Goal: Task Accomplishment & Management: Use online tool/utility

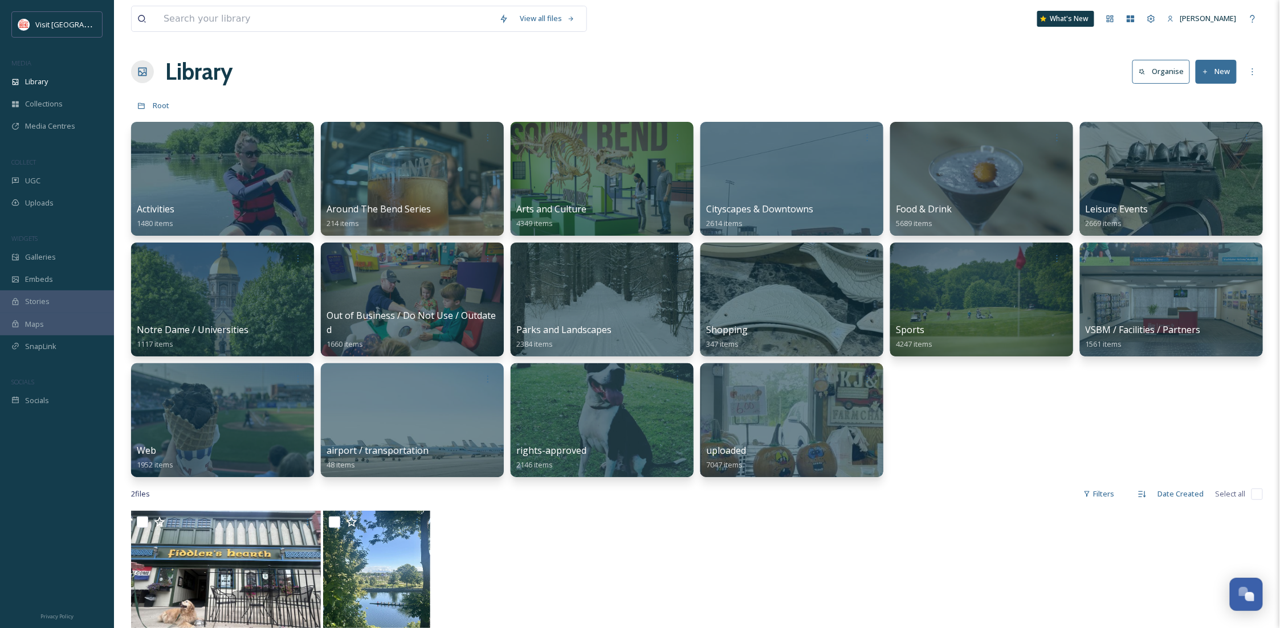
scroll to position [174, 0]
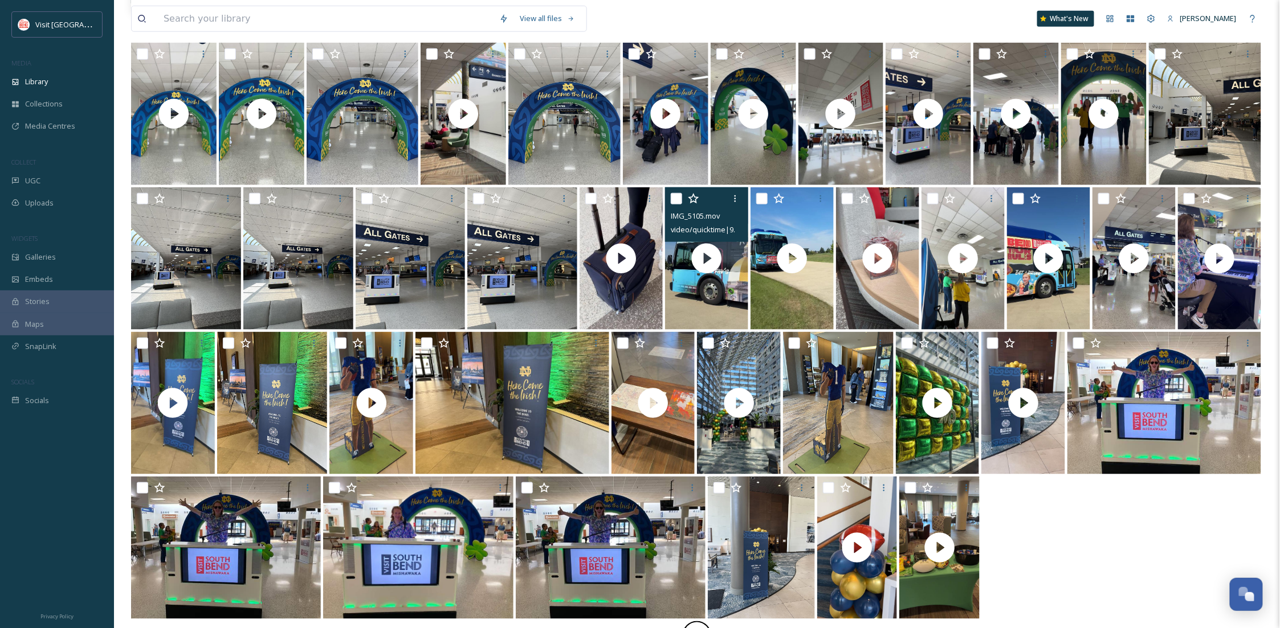
scroll to position [511, 0]
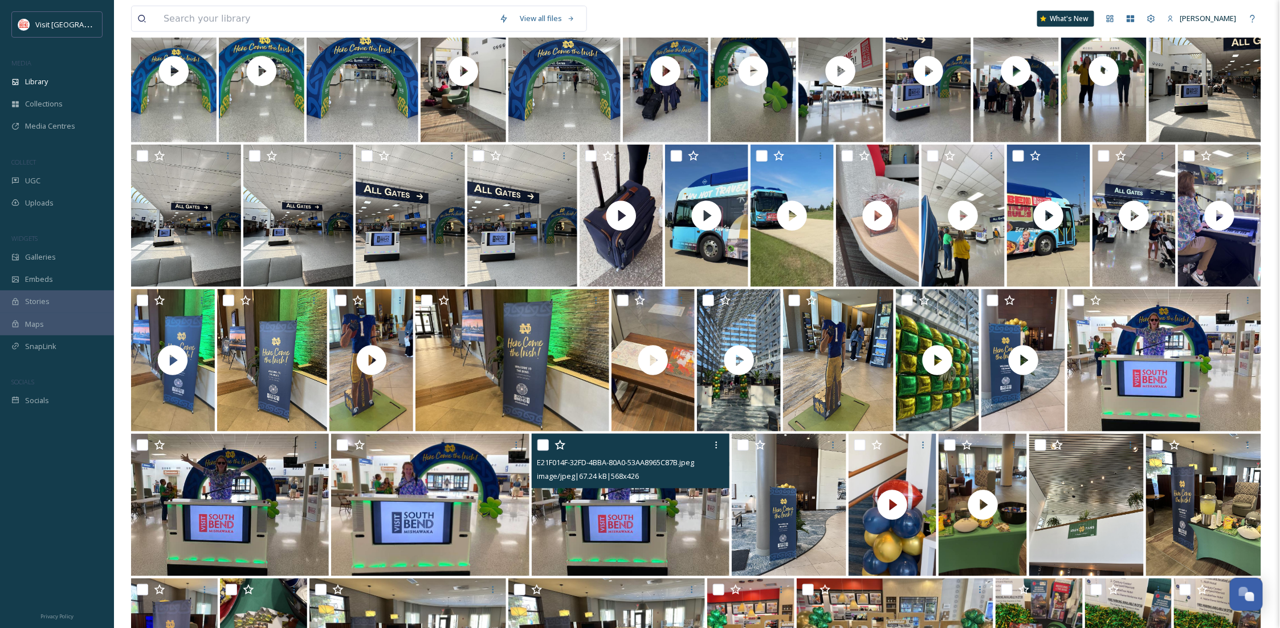
click at [611, 537] on img at bounding box center [631, 505] width 198 height 142
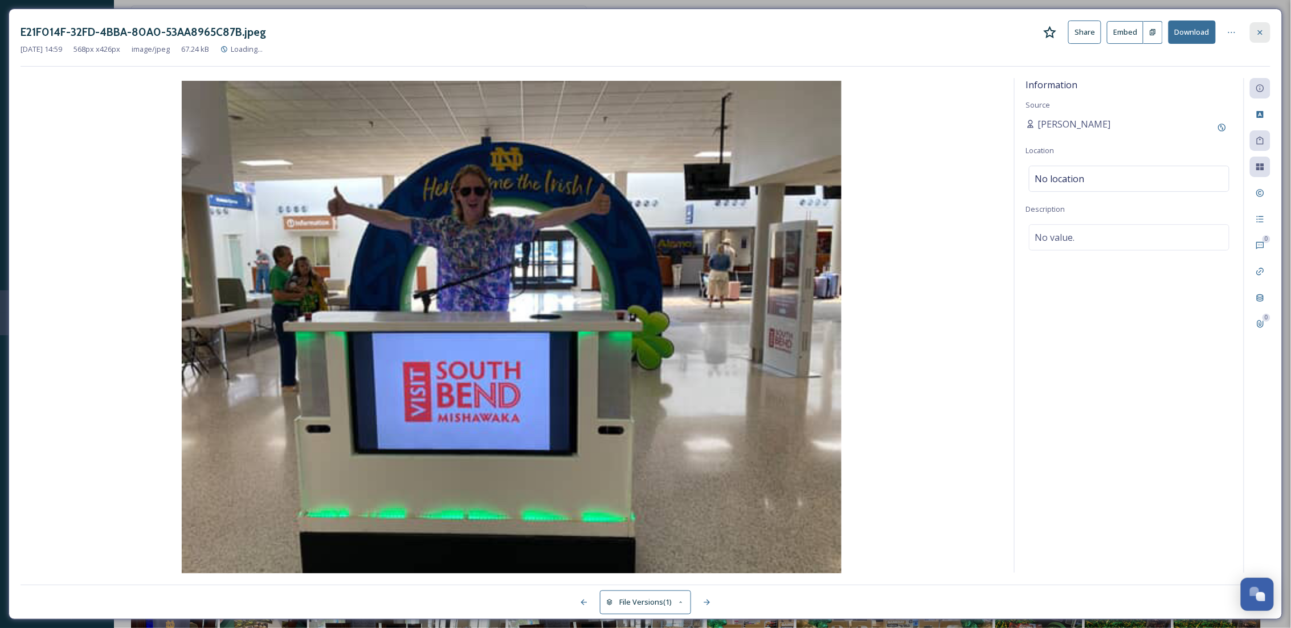
click at [1255, 32] on div at bounding box center [1260, 32] width 21 height 21
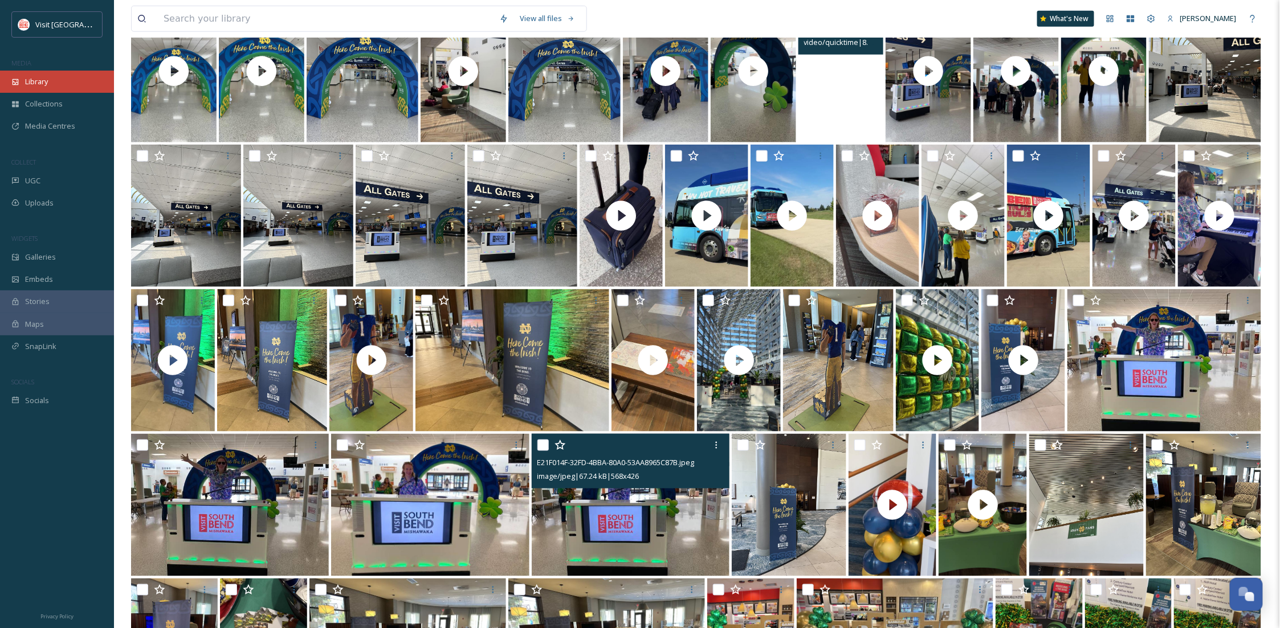
click at [45, 77] on span "Library" at bounding box center [36, 81] width 23 height 11
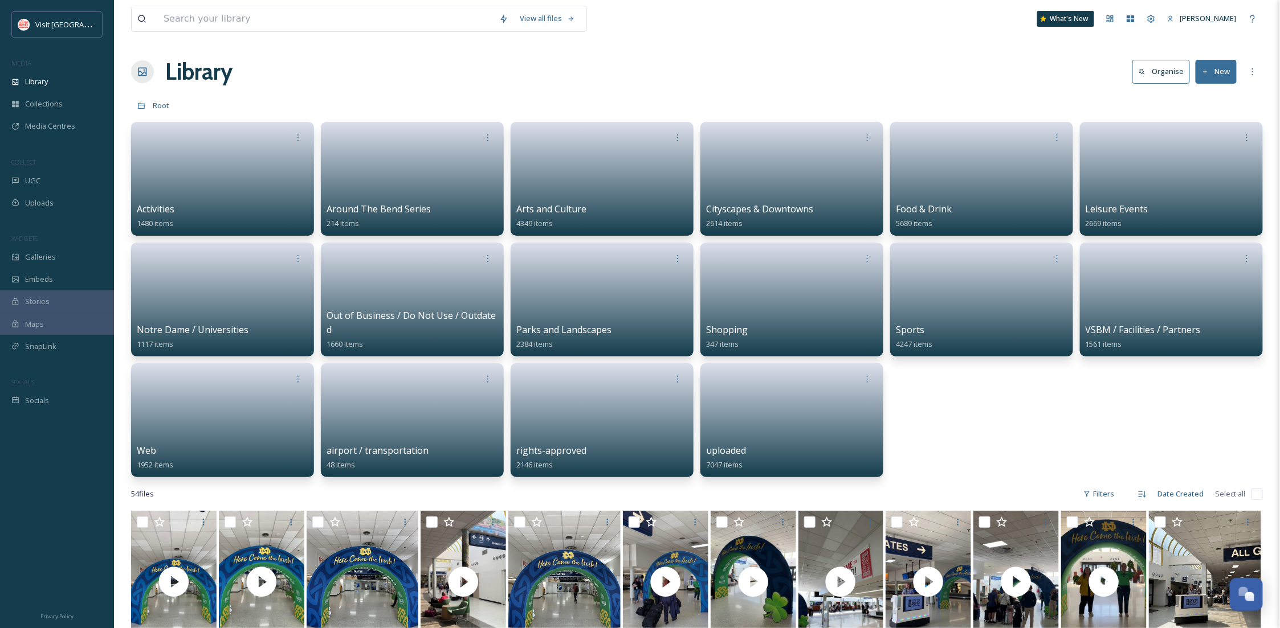
click at [1211, 64] on button "New" at bounding box center [1215, 71] width 41 height 23
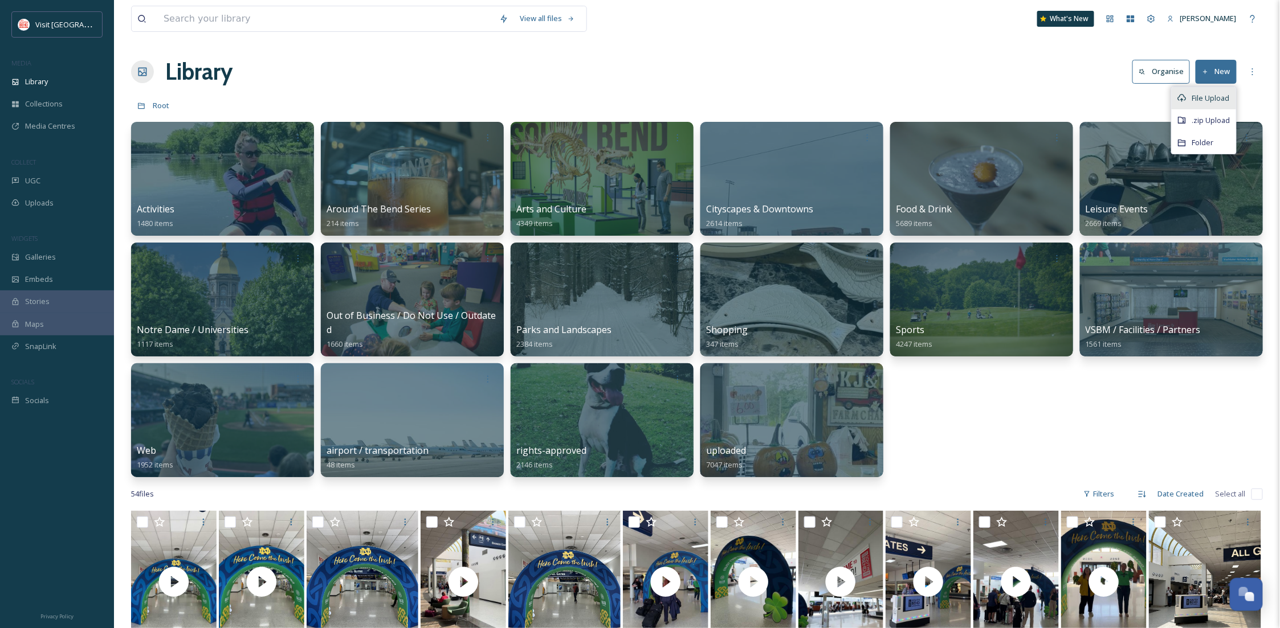
click at [1206, 93] on span "File Upload" at bounding box center [1211, 98] width 38 height 11
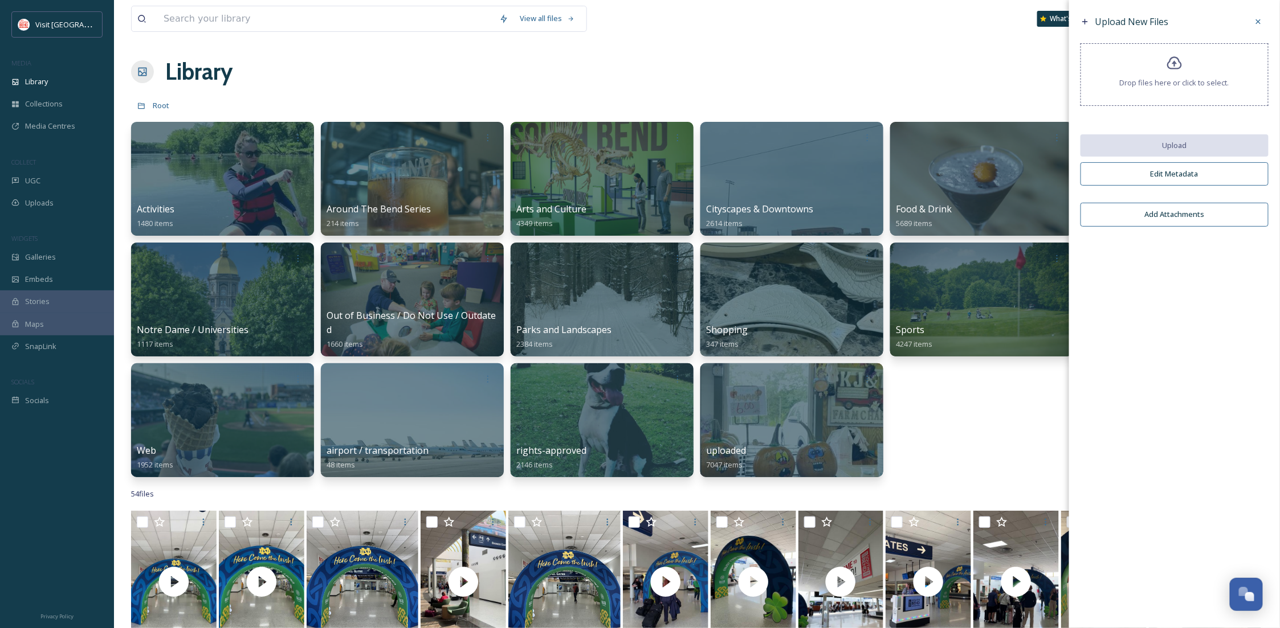
click at [1187, 78] on span "Drop files here or click to select." at bounding box center [1174, 82] width 109 height 11
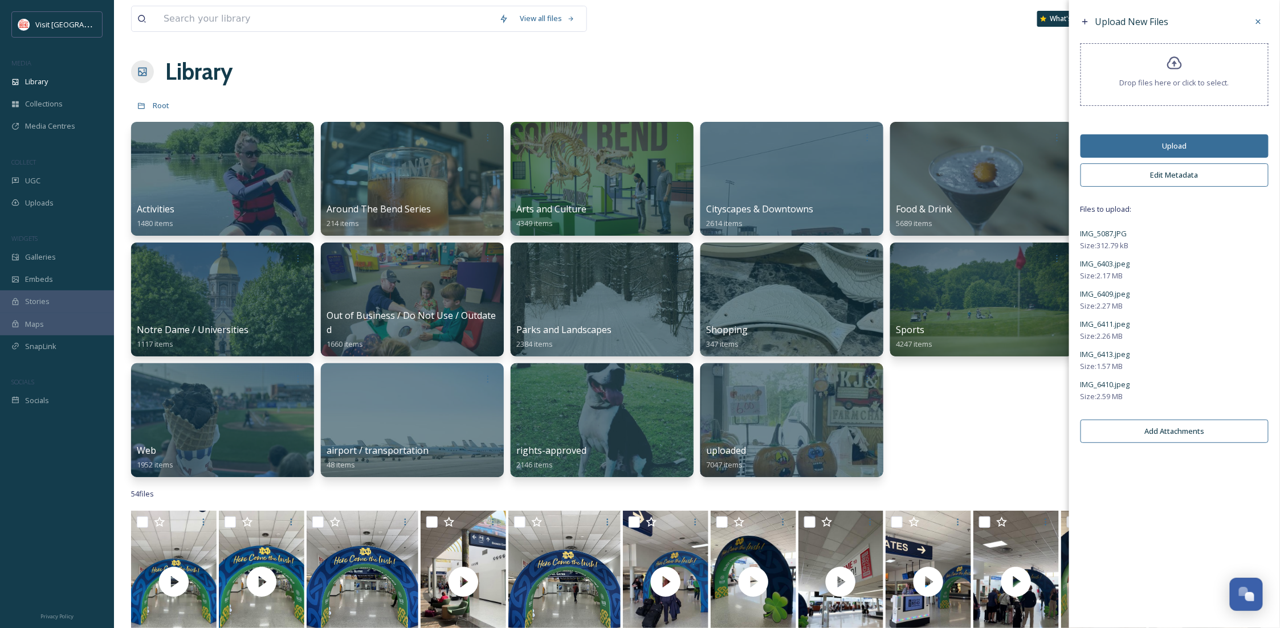
click at [1172, 145] on button "Upload" at bounding box center [1174, 145] width 188 height 23
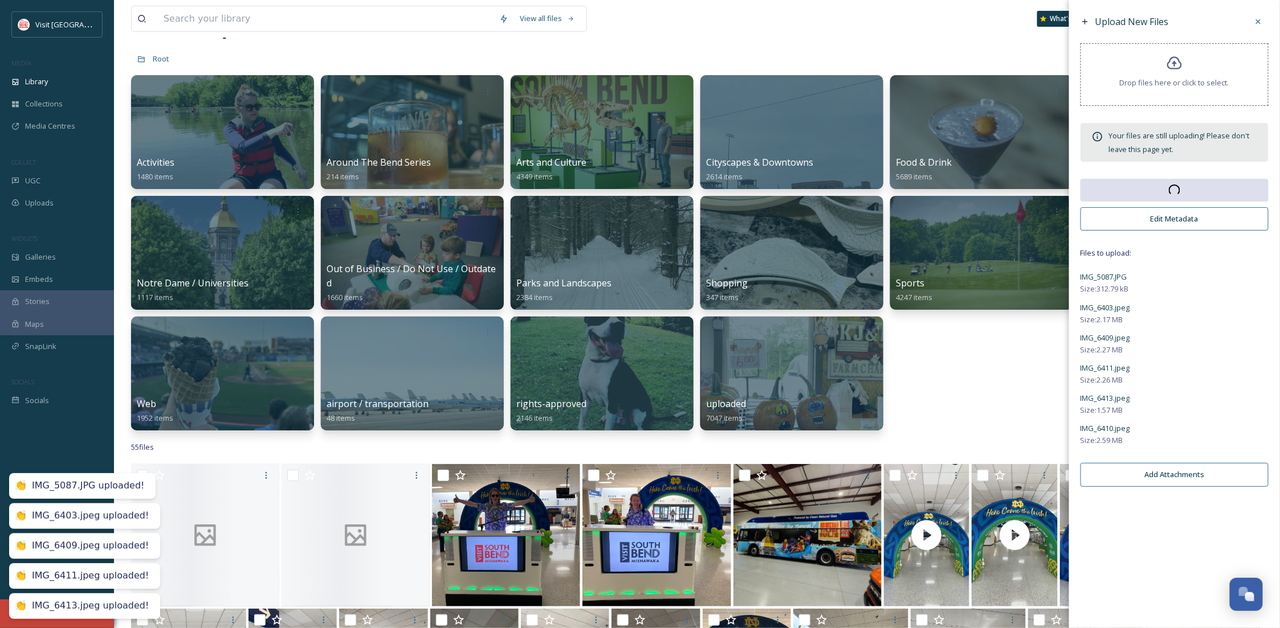
scroll to position [202, 0]
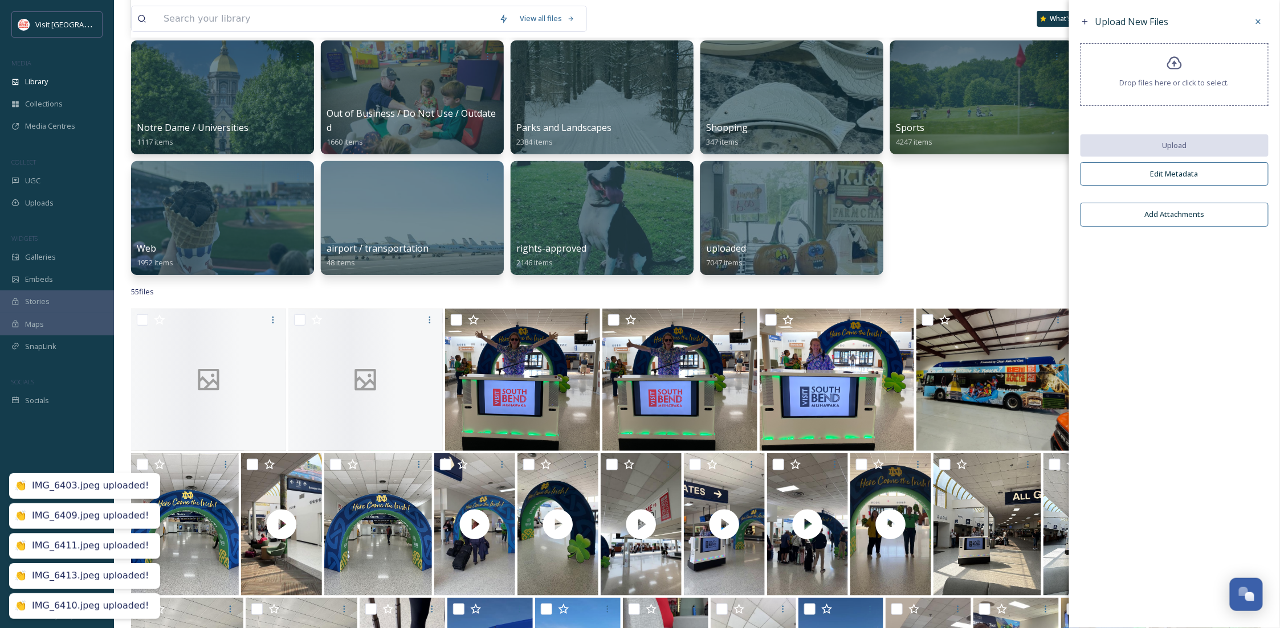
click at [967, 230] on div "Activities 1480 items Around The Bend Series 214 items Arts and Culture 4349 it…" at bounding box center [697, 98] width 1132 height 356
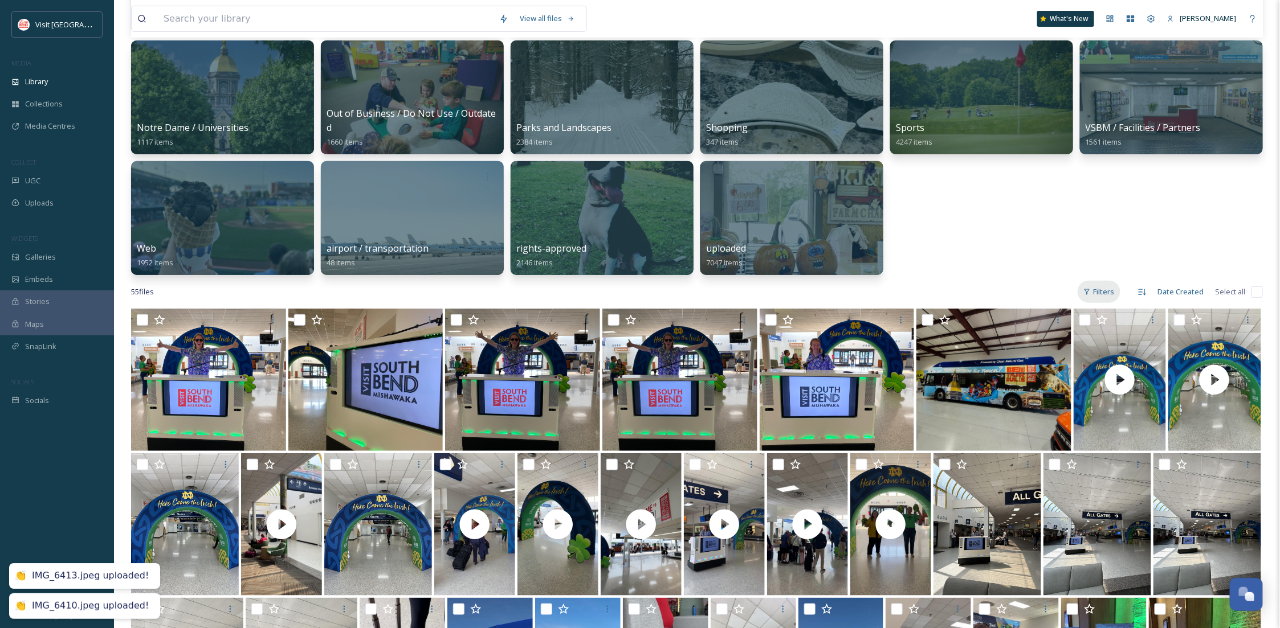
click at [1116, 287] on div "Filters" at bounding box center [1098, 292] width 43 height 22
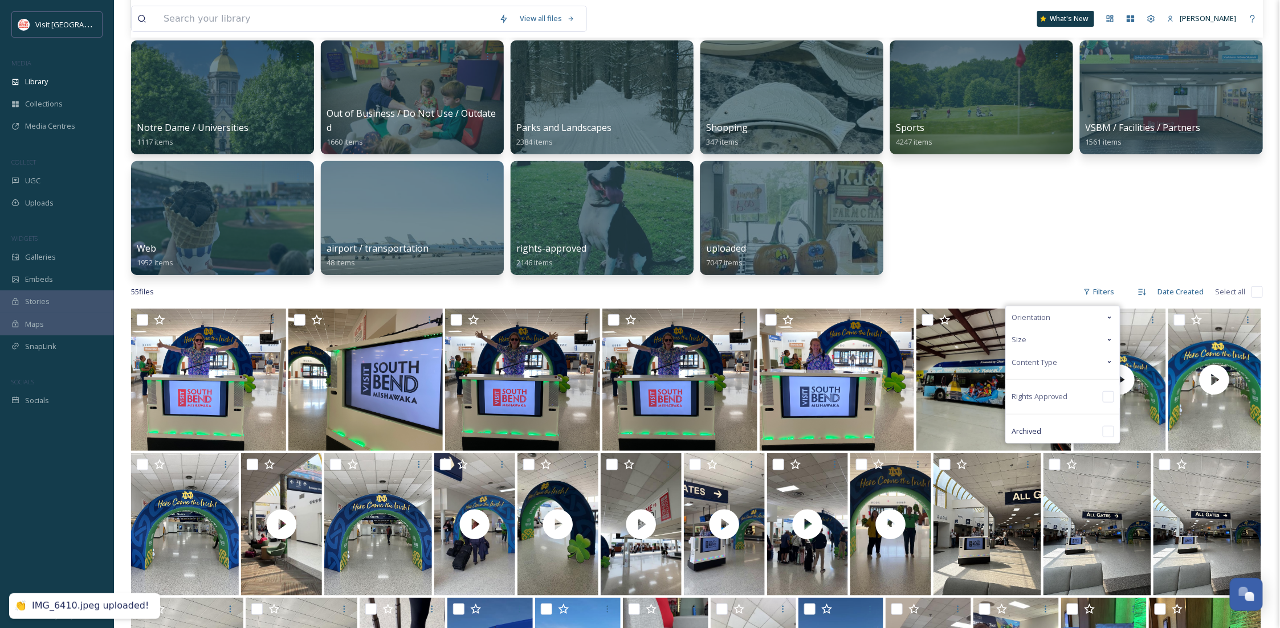
click at [1051, 361] on span "Content Type" at bounding box center [1034, 362] width 46 height 11
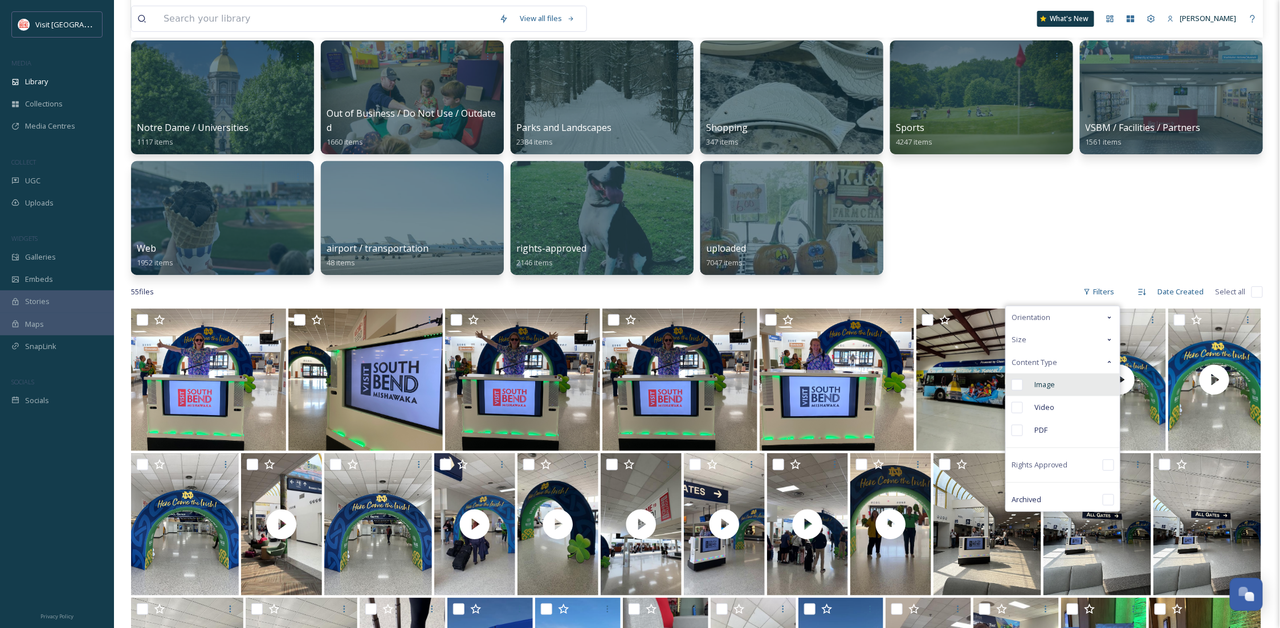
click at [1043, 387] on span "Image" at bounding box center [1044, 384] width 21 height 11
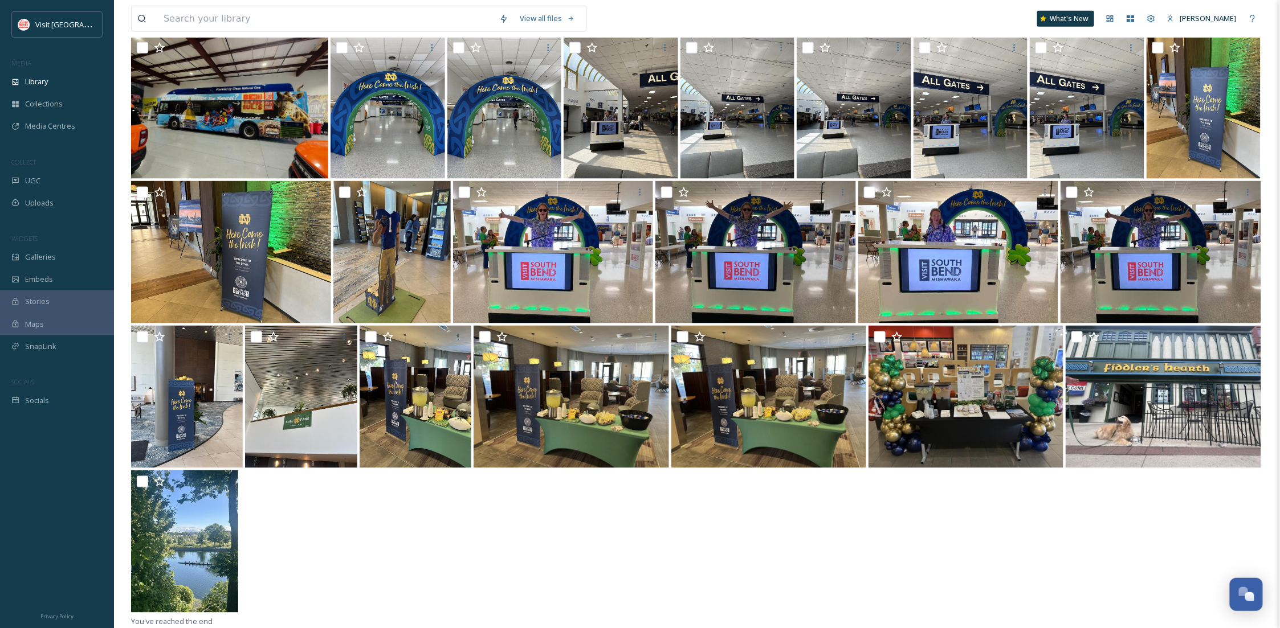
scroll to position [417, 0]
